Goal: Use online tool/utility: Utilize a website feature to perform a specific function

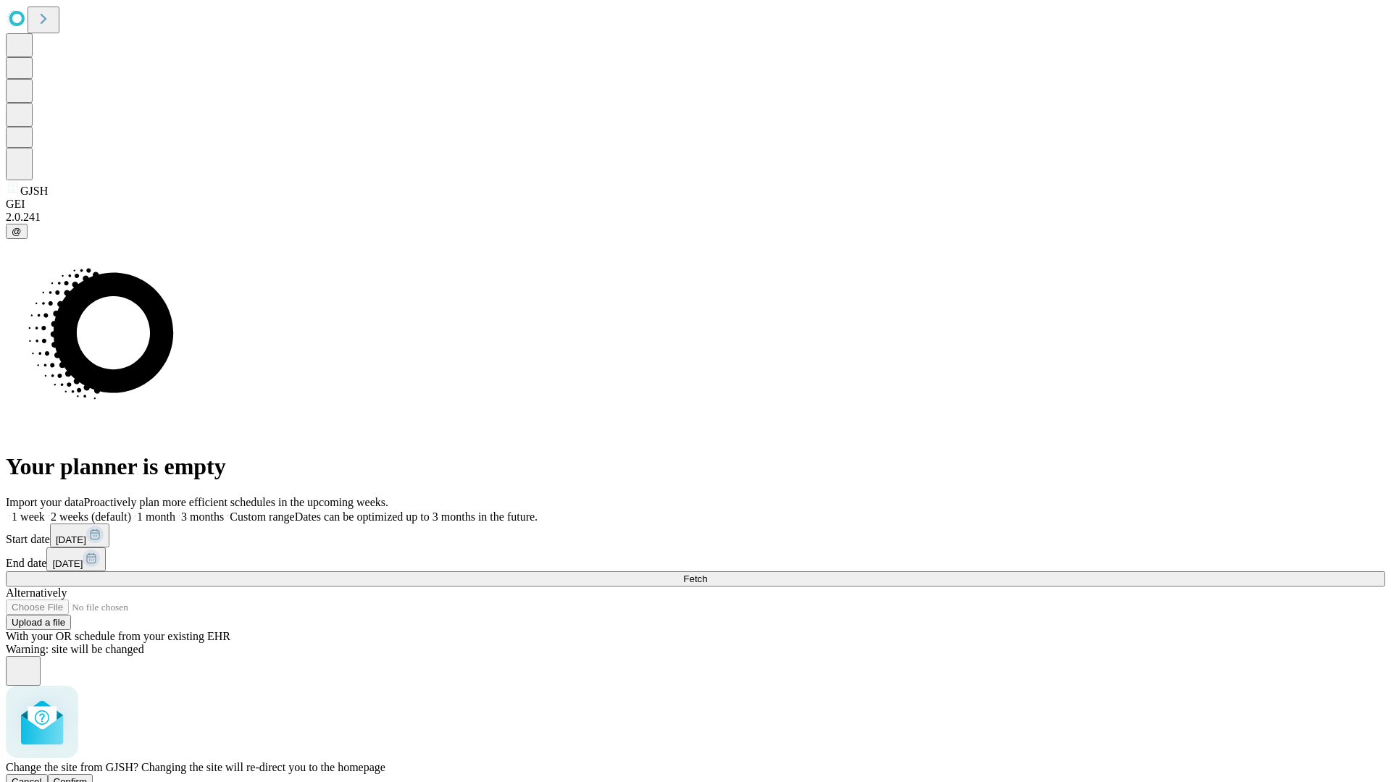
click at [88, 776] on span "Confirm" at bounding box center [71, 781] width 34 height 11
click at [45, 511] on label "1 week" at bounding box center [25, 517] width 39 height 12
click at [707, 574] on span "Fetch" at bounding box center [695, 579] width 24 height 11
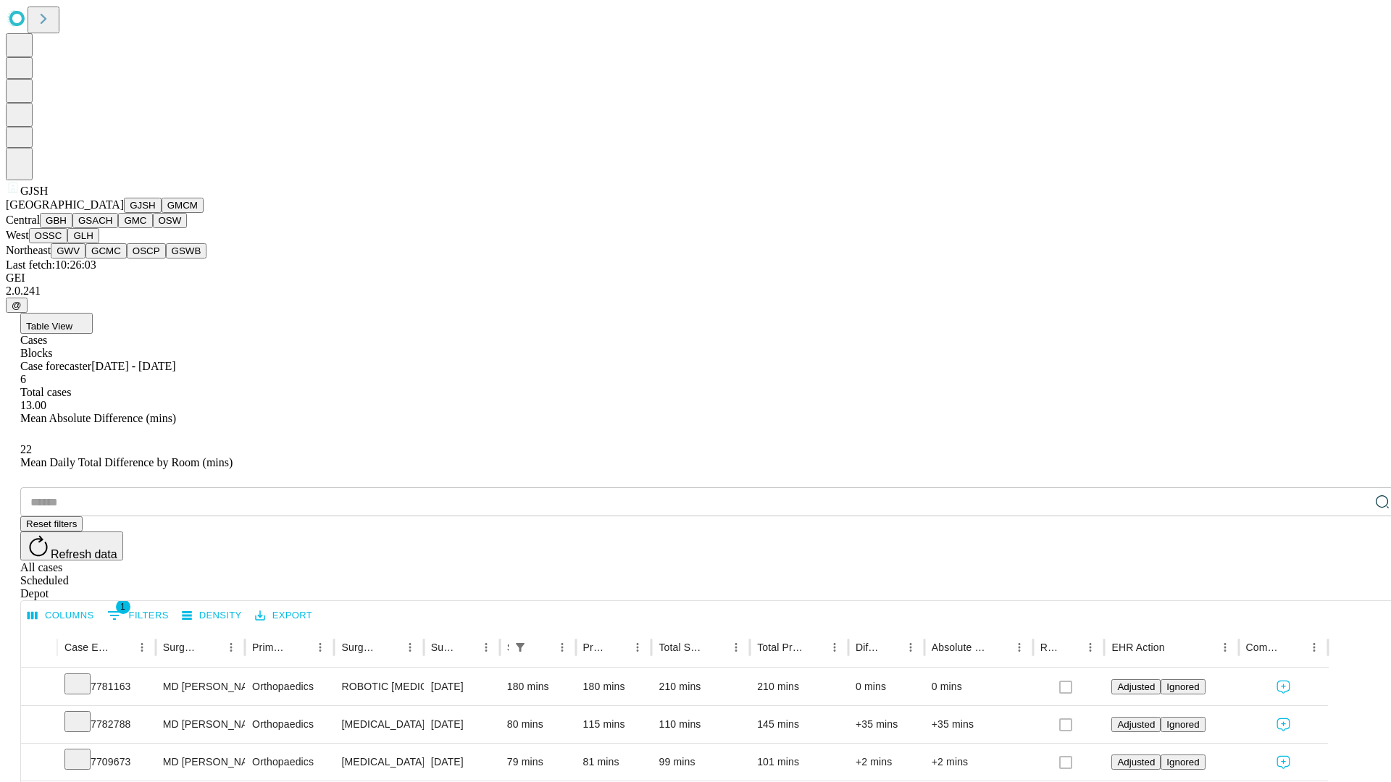
click at [162, 213] on button "GMCM" at bounding box center [183, 205] width 42 height 15
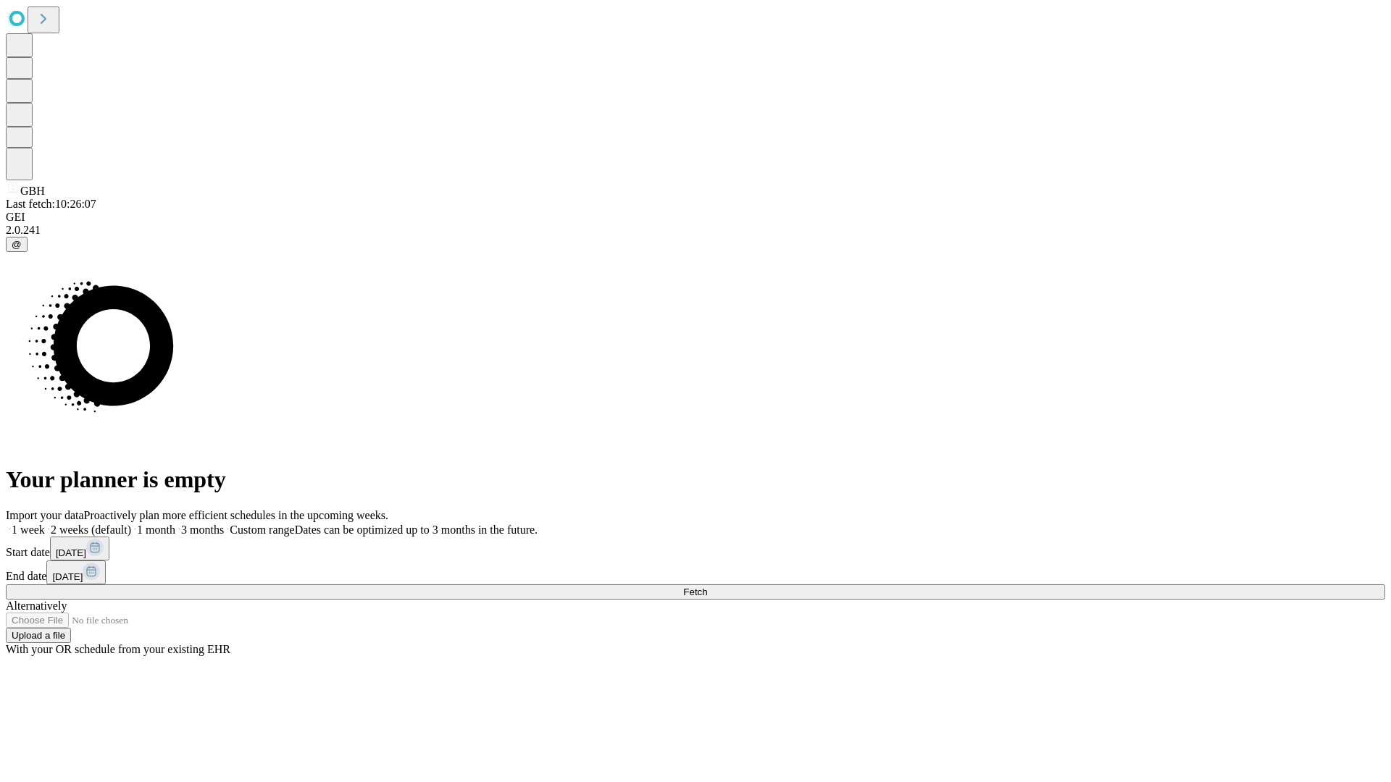
click at [707, 587] on span "Fetch" at bounding box center [695, 592] width 24 height 11
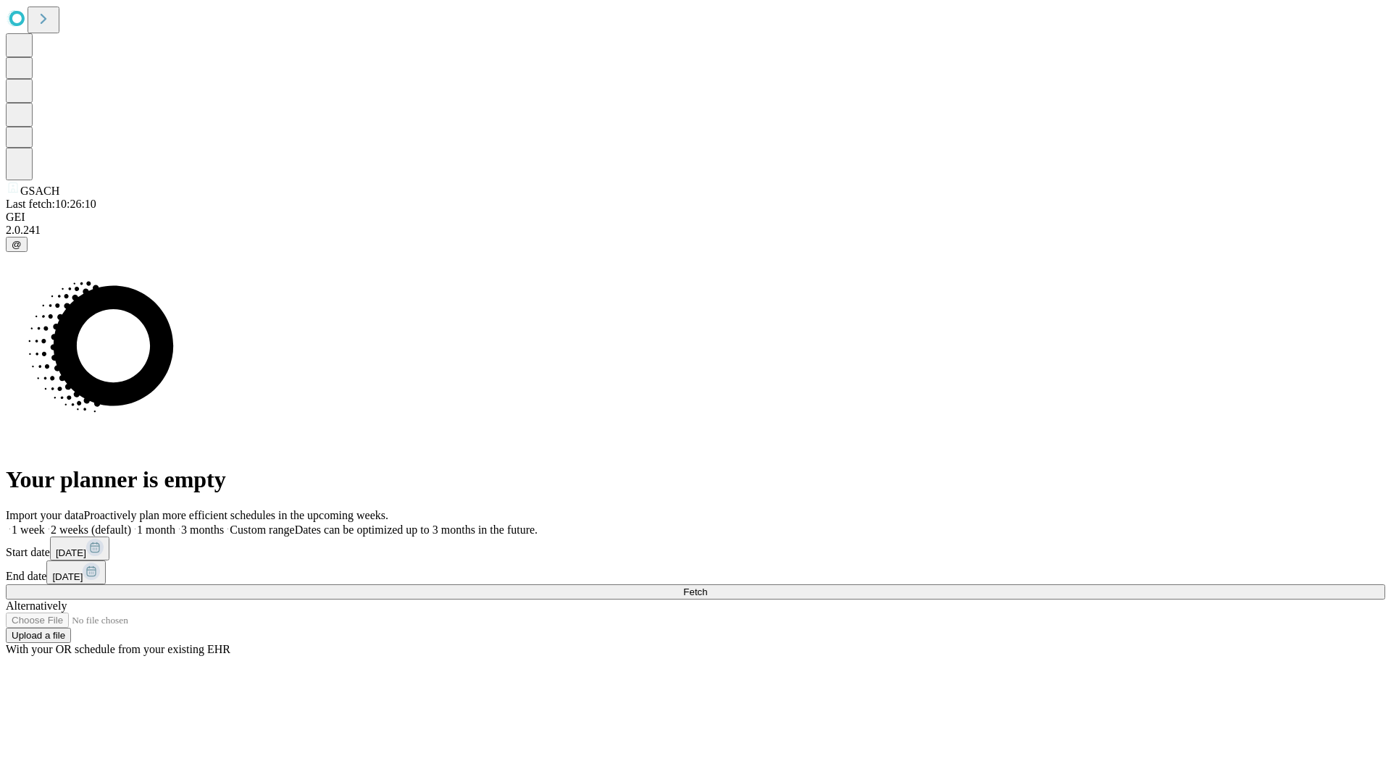
click at [45, 524] on label "1 week" at bounding box center [25, 530] width 39 height 12
click at [707, 587] on span "Fetch" at bounding box center [695, 592] width 24 height 11
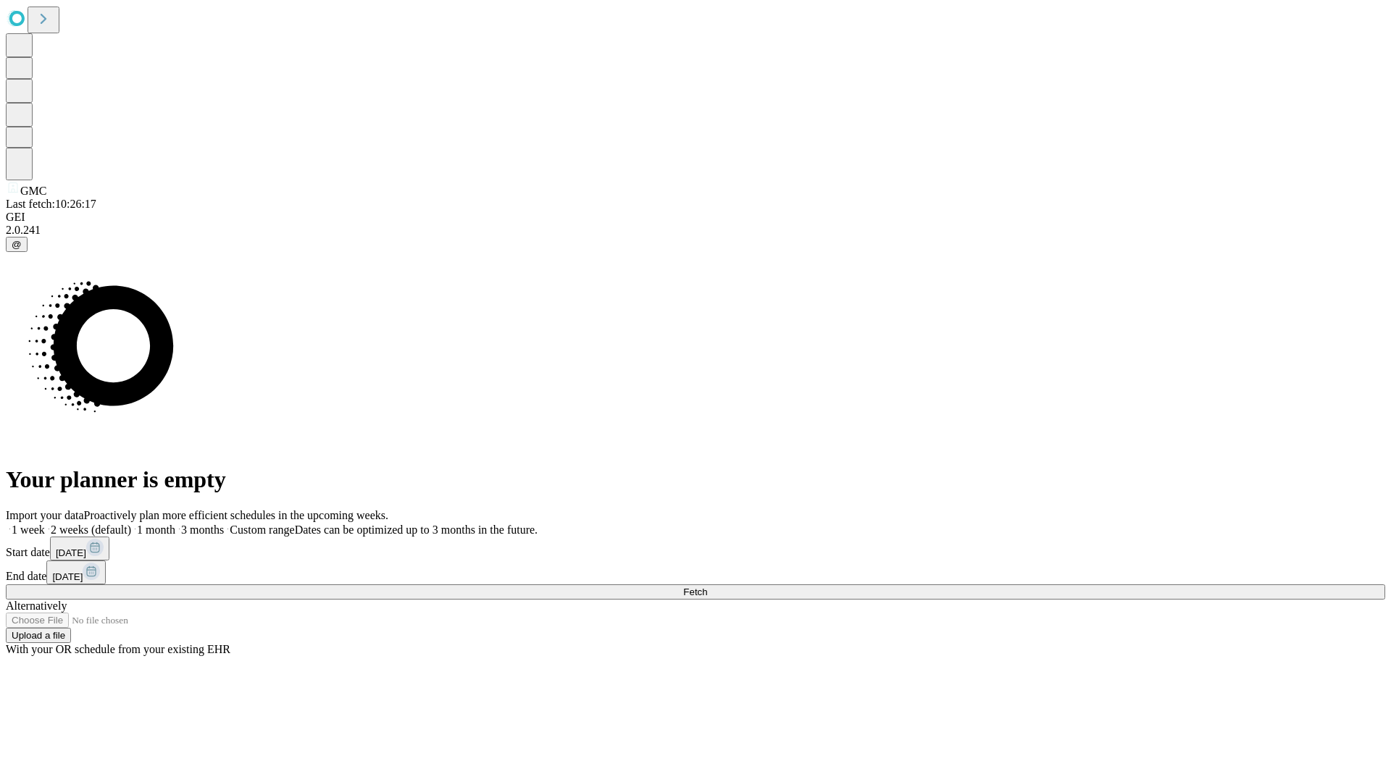
click at [45, 524] on label "1 week" at bounding box center [25, 530] width 39 height 12
click at [707, 587] on span "Fetch" at bounding box center [695, 592] width 24 height 11
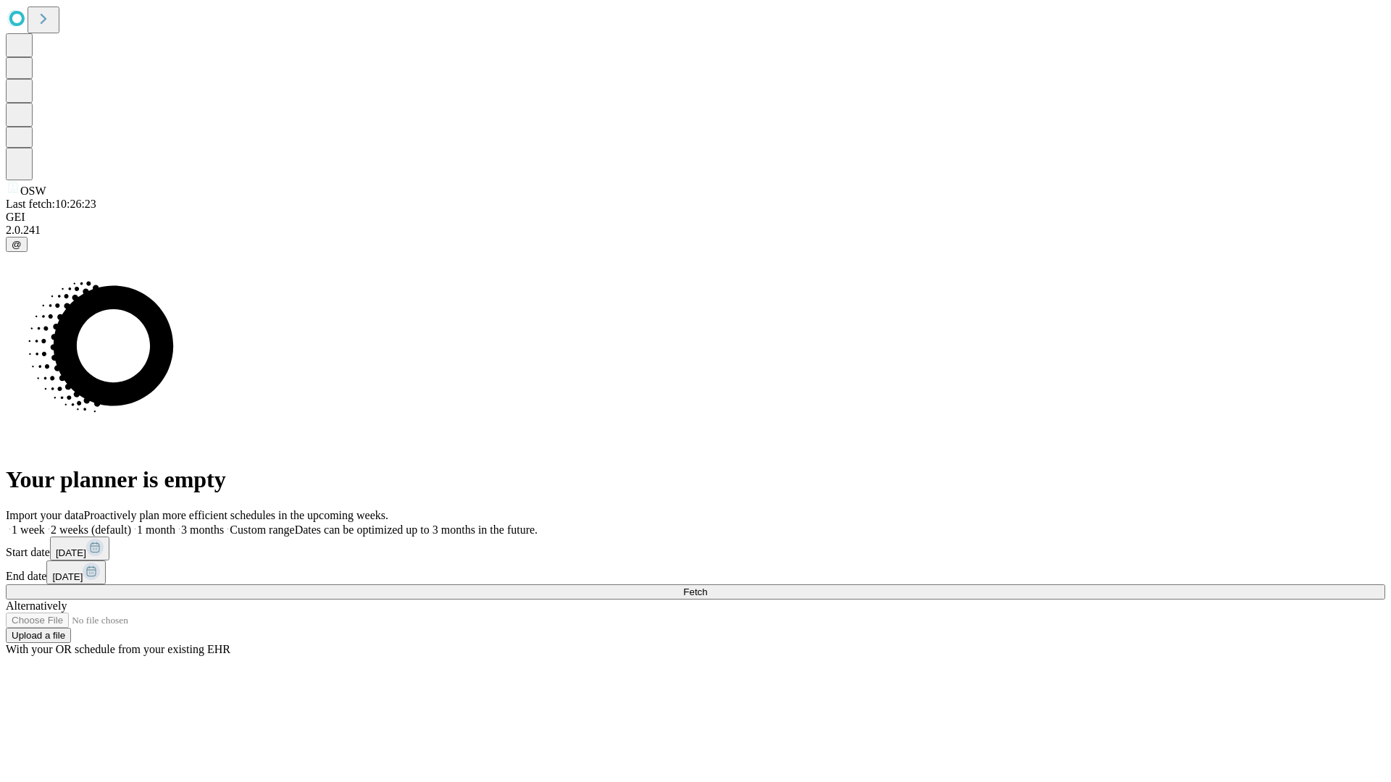
click at [707, 587] on span "Fetch" at bounding box center [695, 592] width 24 height 11
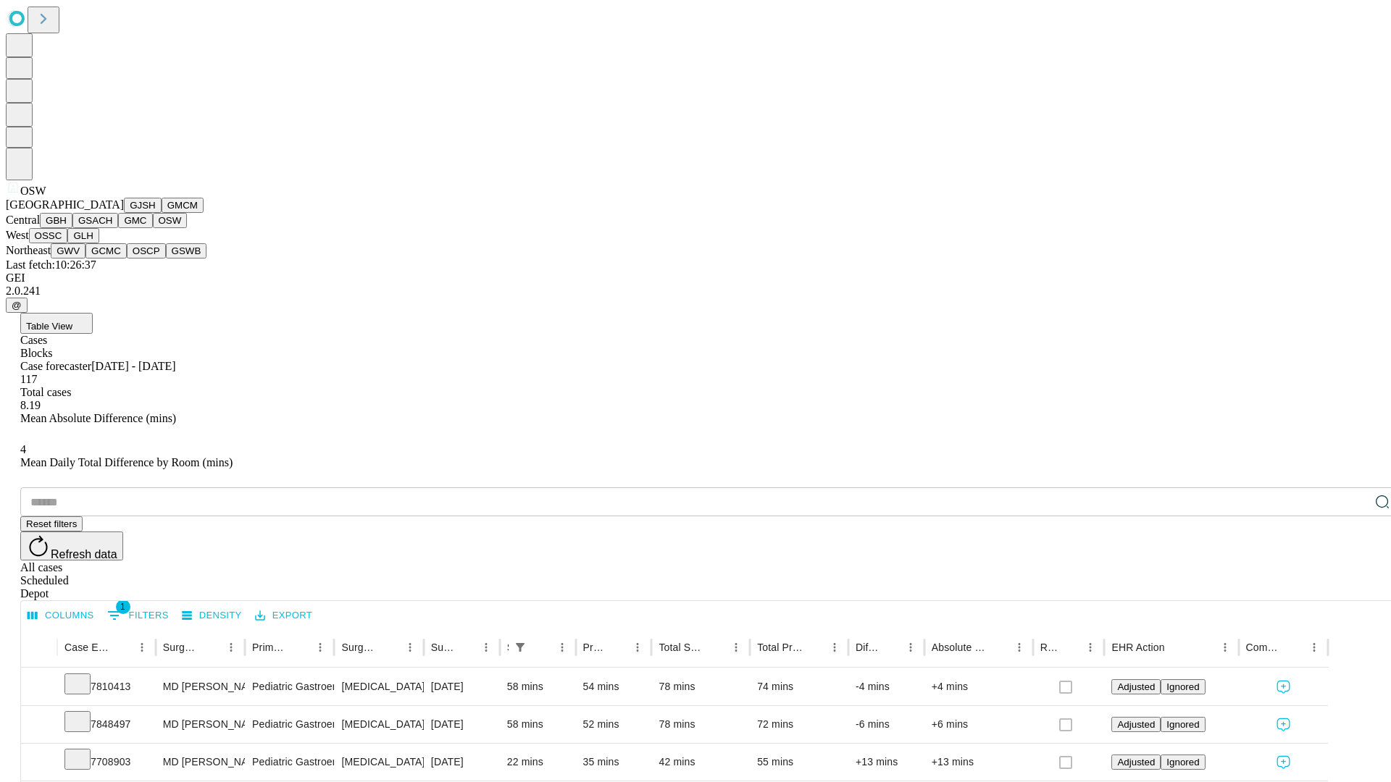
click at [68, 243] on button "OSSC" at bounding box center [48, 235] width 39 height 15
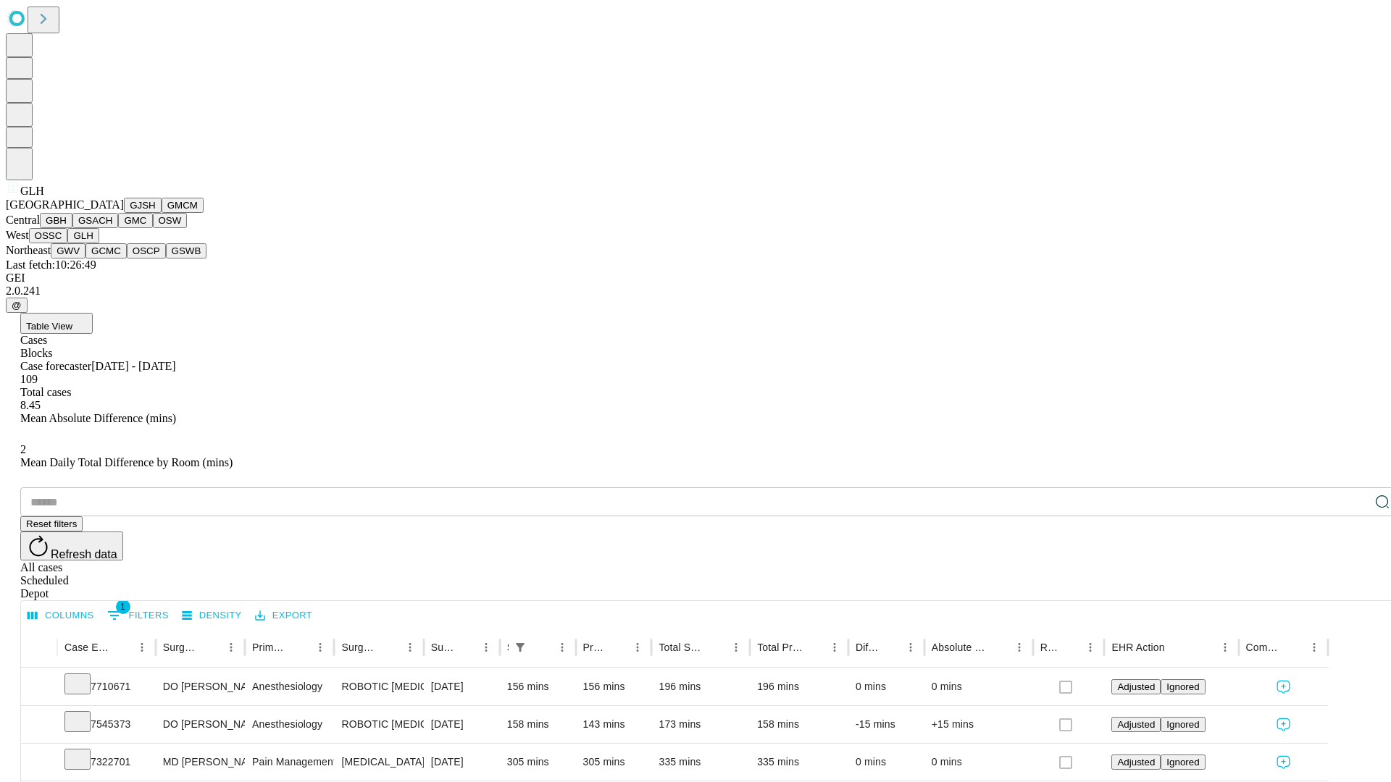
click at [85, 259] on button "GWV" at bounding box center [68, 250] width 35 height 15
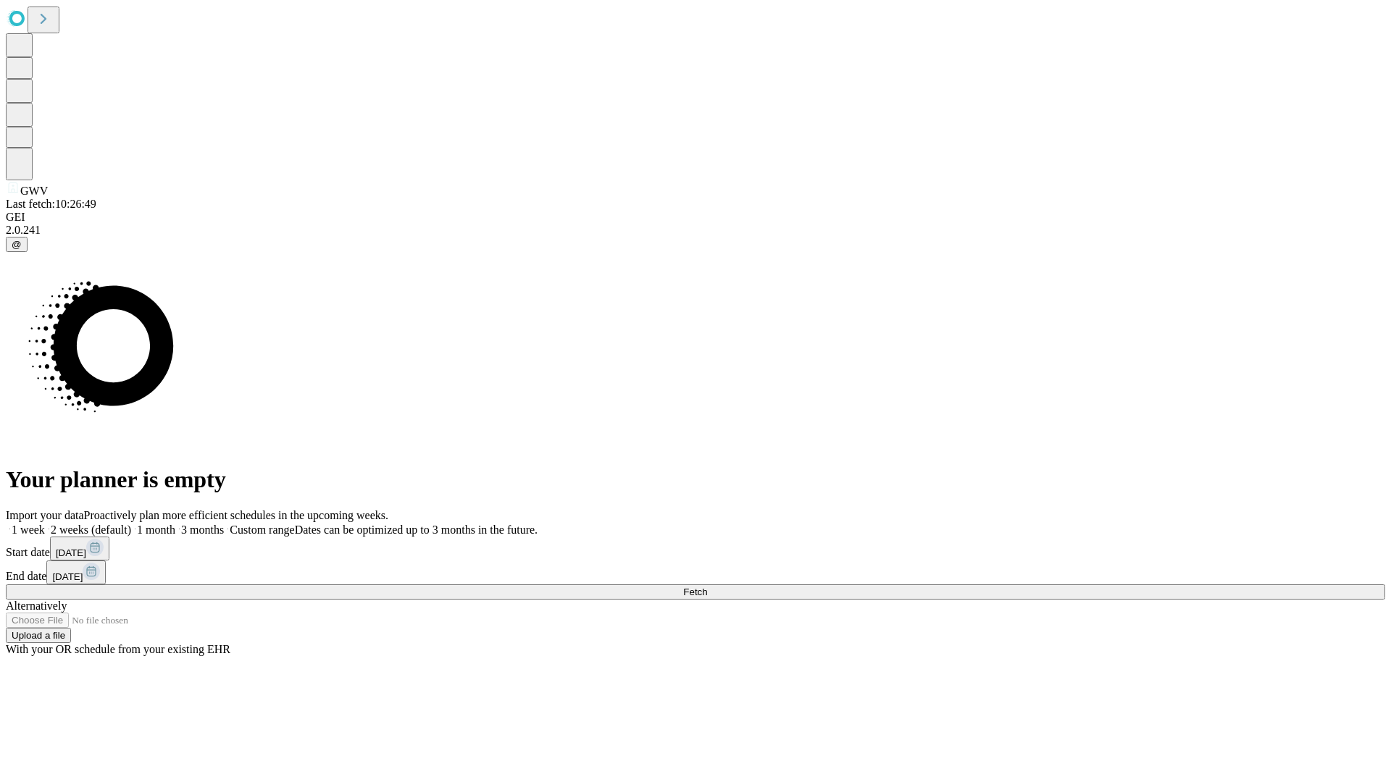
click at [45, 524] on label "1 week" at bounding box center [25, 530] width 39 height 12
click at [707, 587] on span "Fetch" at bounding box center [695, 592] width 24 height 11
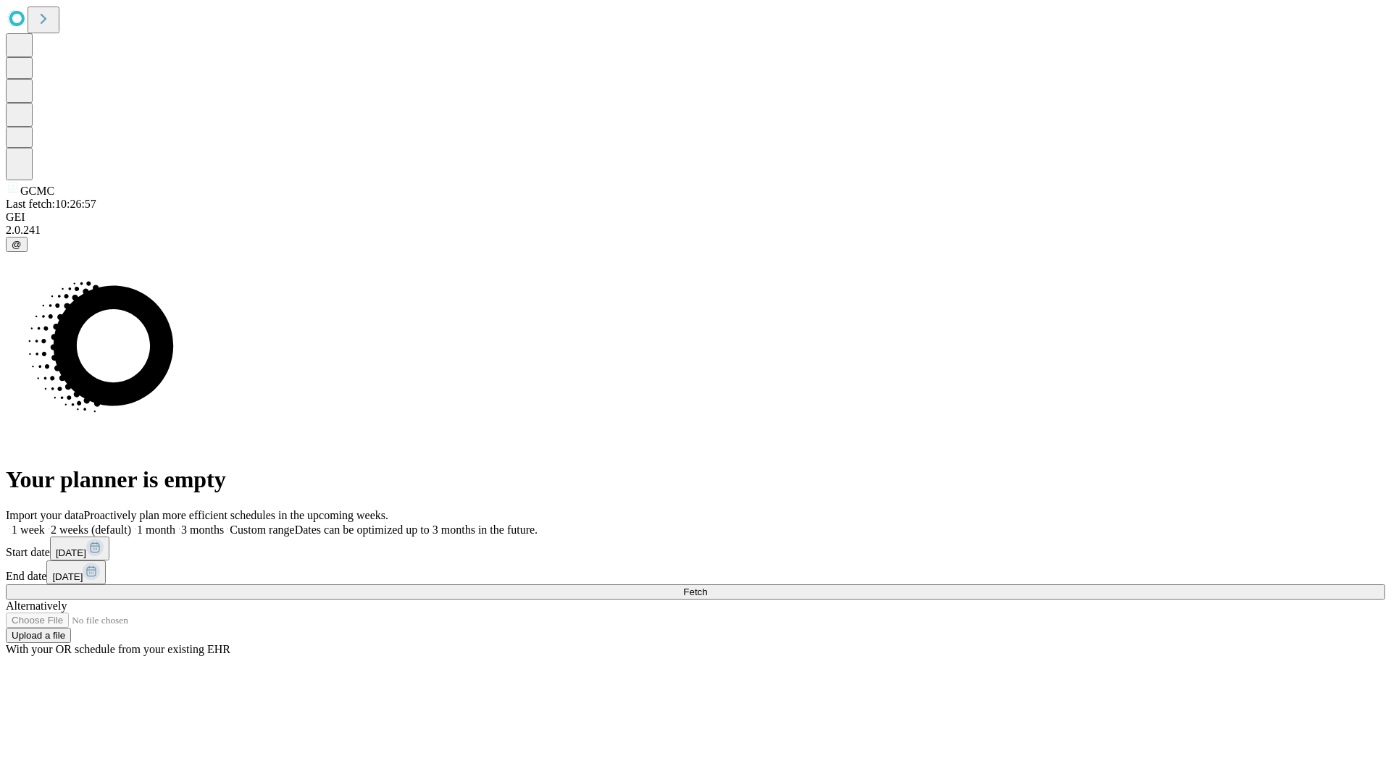
click at [45, 524] on label "1 week" at bounding box center [25, 530] width 39 height 12
click at [707, 587] on span "Fetch" at bounding box center [695, 592] width 24 height 11
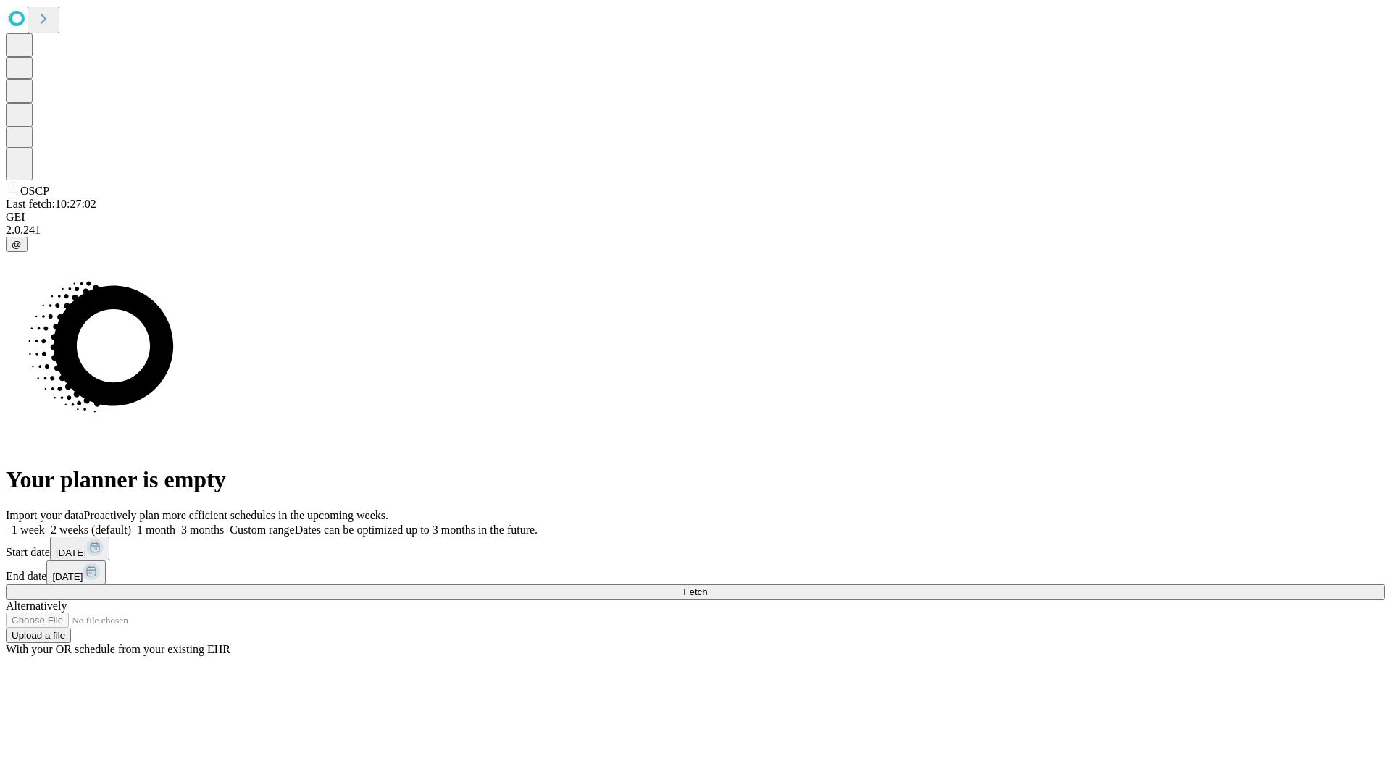
click at [45, 524] on label "1 week" at bounding box center [25, 530] width 39 height 12
click at [707, 587] on span "Fetch" at bounding box center [695, 592] width 24 height 11
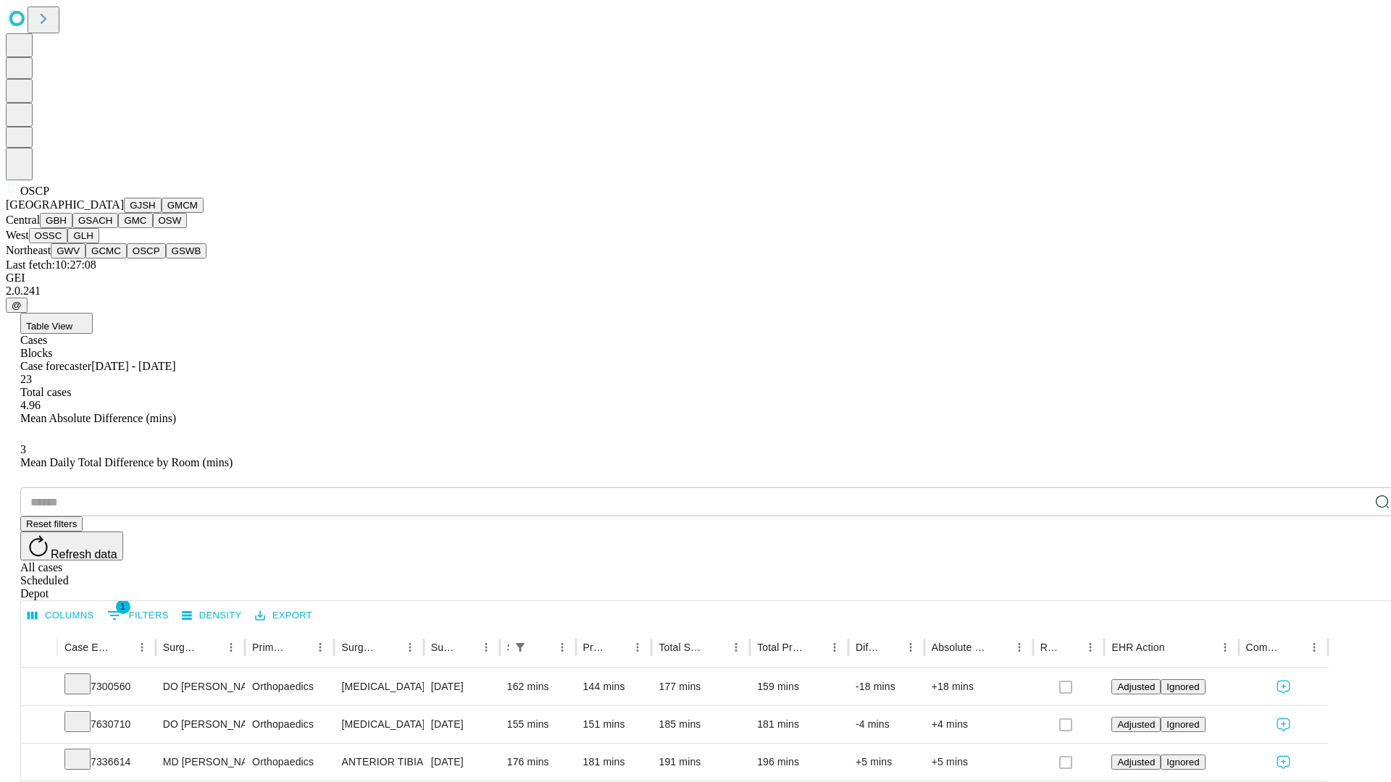
click at [166, 259] on button "GSWB" at bounding box center [186, 250] width 41 height 15
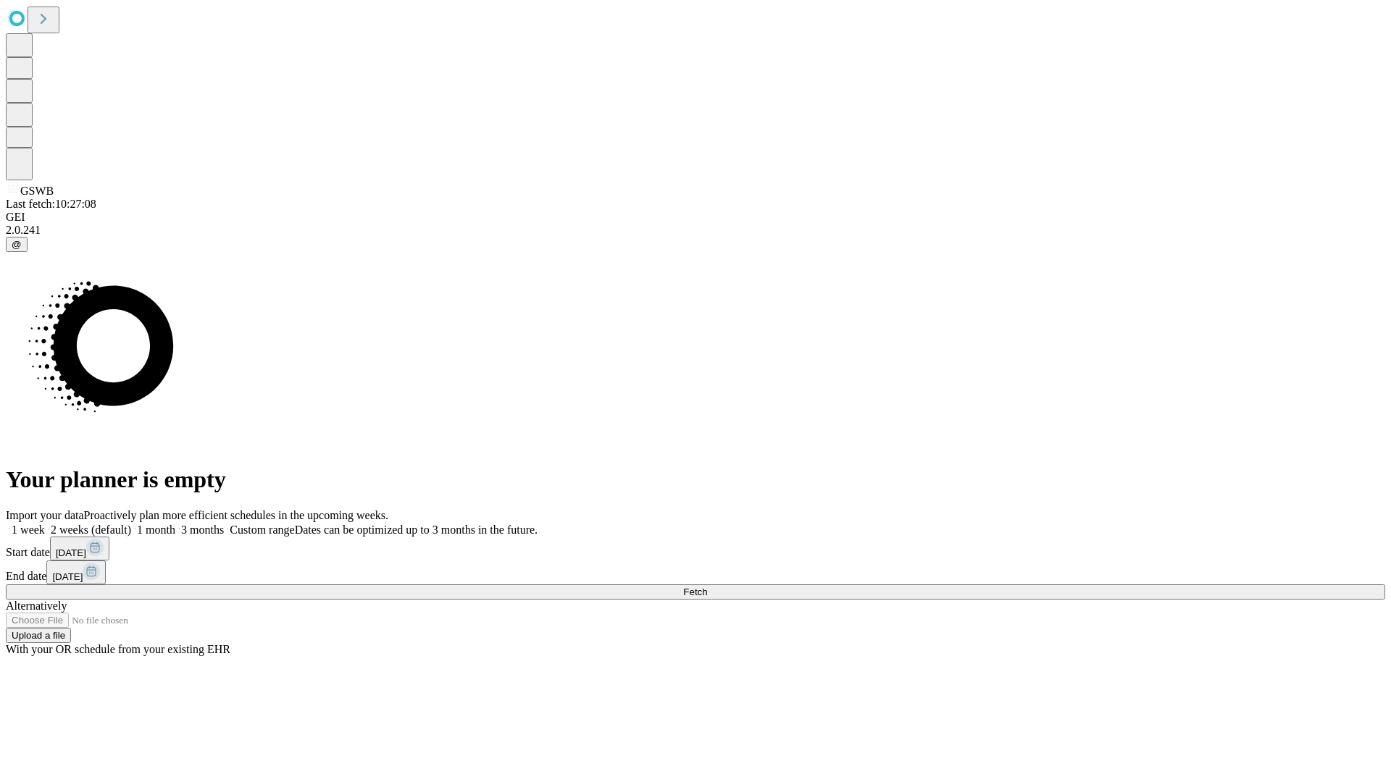
click at [45, 524] on label "1 week" at bounding box center [25, 530] width 39 height 12
click at [707, 587] on span "Fetch" at bounding box center [695, 592] width 24 height 11
